Goal: Task Accomplishment & Management: Complete application form

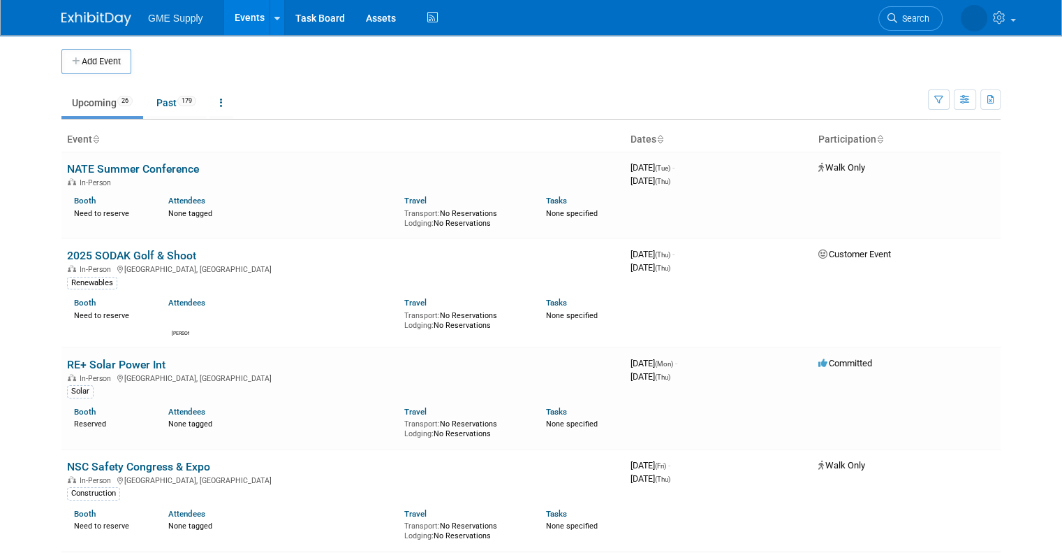
click at [108, 71] on button "Add Event" at bounding box center [96, 61] width 70 height 25
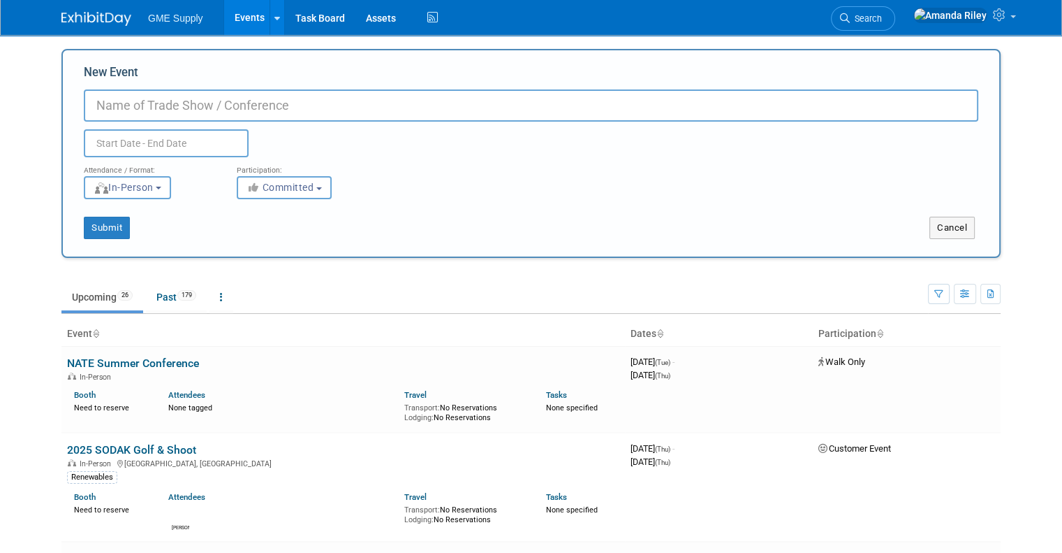
paste input "Association of [US_STATE] Electric Cooperatives’ 2025 Lineman’s Rode"
type input "Association of [US_STATE] Electric Cooperatives’ 2025 Lineman’s Rode"
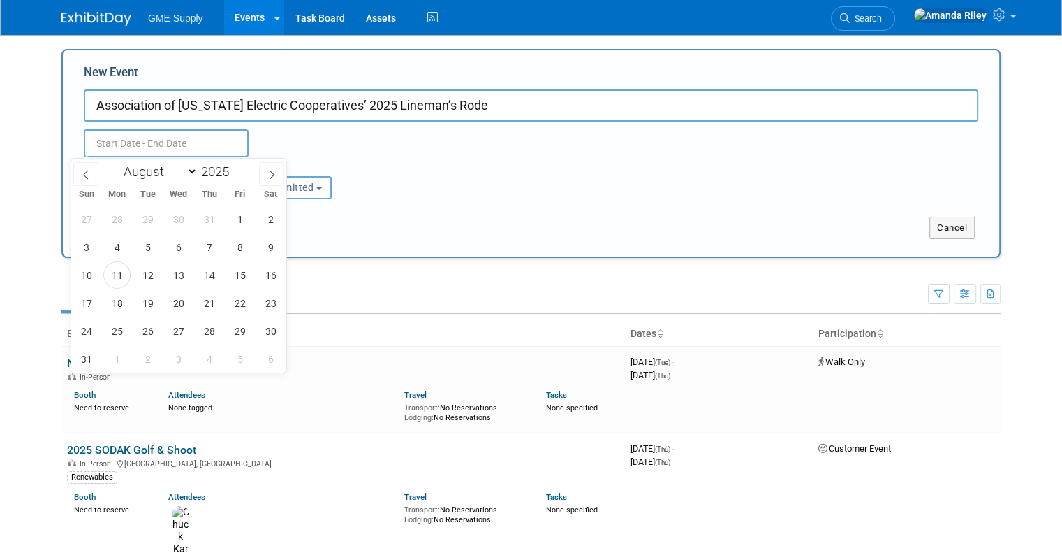
click at [190, 142] on input "text" at bounding box center [166, 143] width 165 height 28
click at [270, 177] on icon at bounding box center [272, 175] width 10 height 10
select select "8"
click at [177, 305] on span "24" at bounding box center [178, 302] width 27 height 27
click at [201, 304] on span "25" at bounding box center [209, 302] width 27 height 27
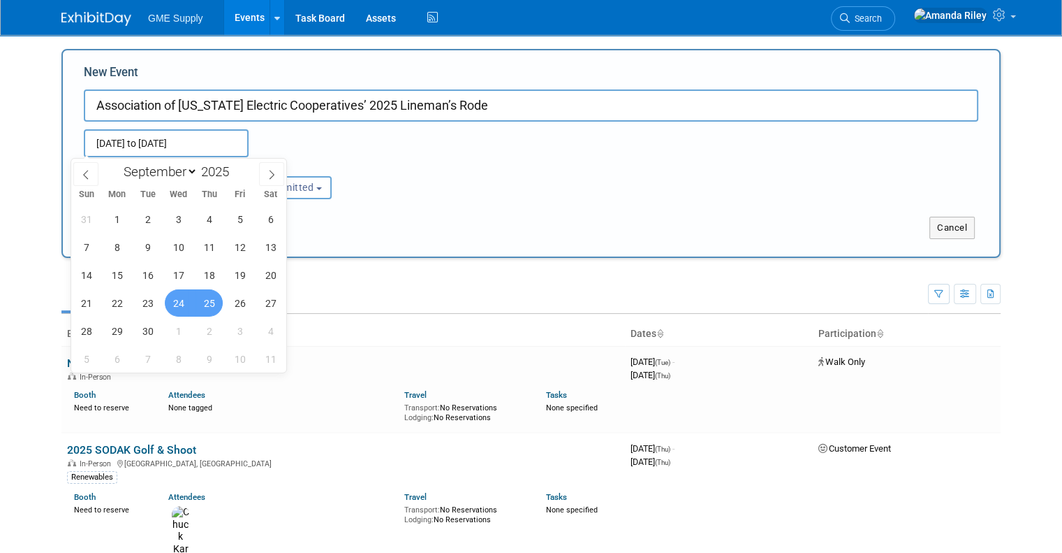
type input "Sep 24, 2025 to Sep 25, 2025"
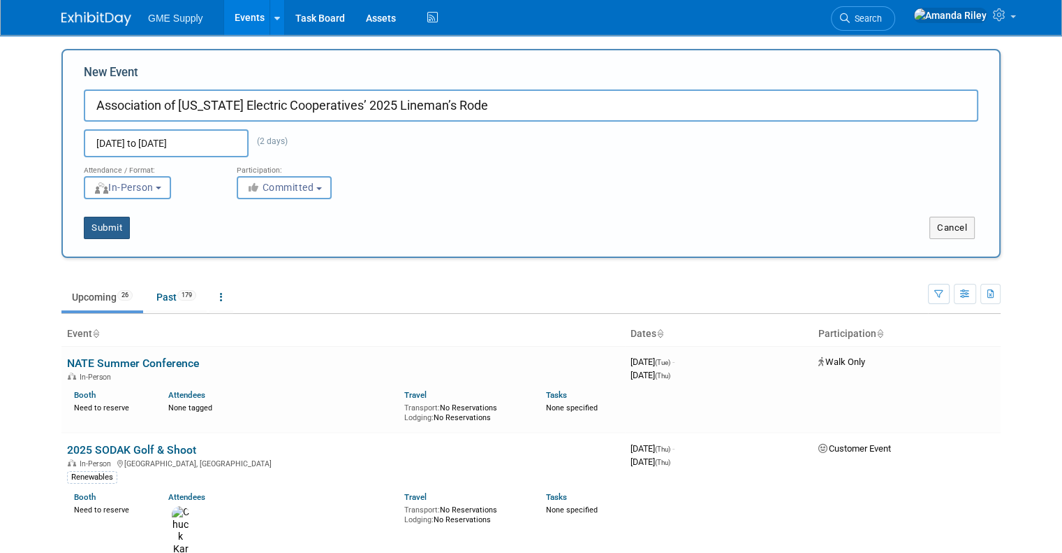
click at [95, 224] on button "Submit" at bounding box center [107, 228] width 46 height 22
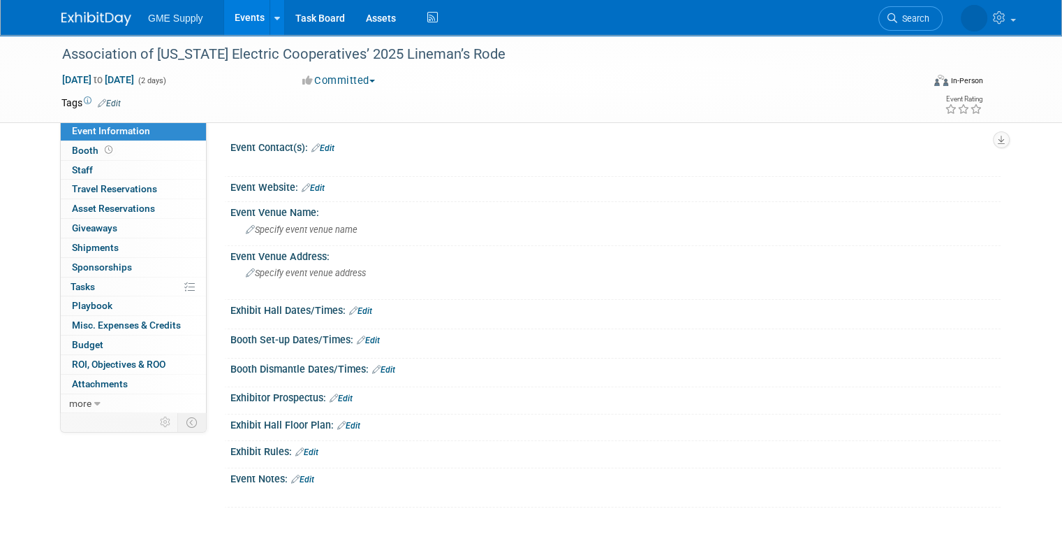
click at [117, 13] on img at bounding box center [96, 19] width 70 height 14
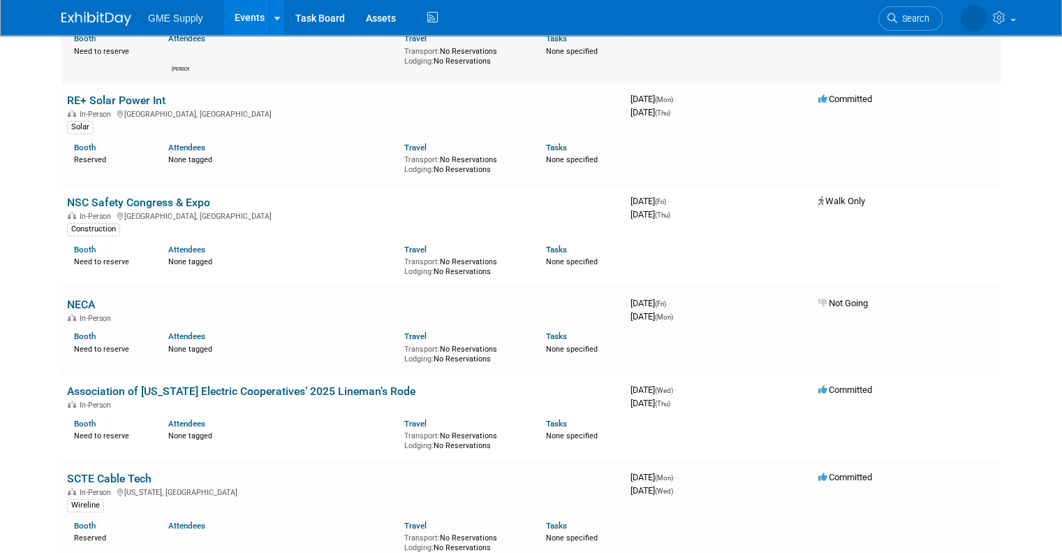
scroll to position [290, 0]
